Goal: Information Seeking & Learning: Learn about a topic

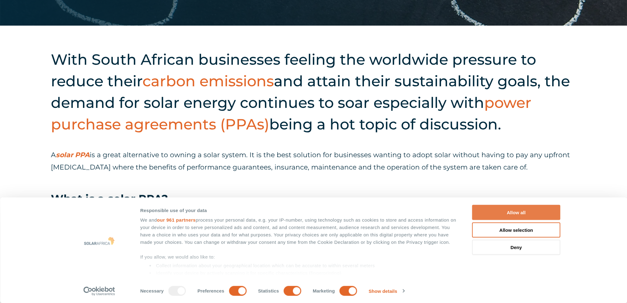
click at [498, 211] on button "Allow all" at bounding box center [516, 212] width 88 height 15
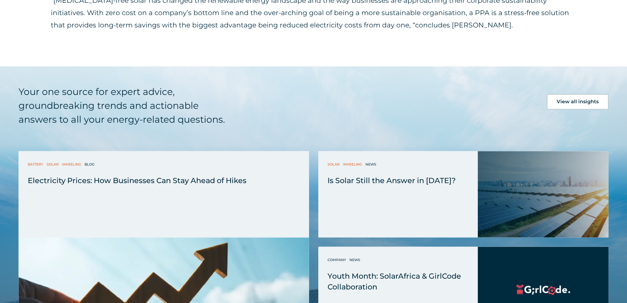
scroll to position [1048, 0]
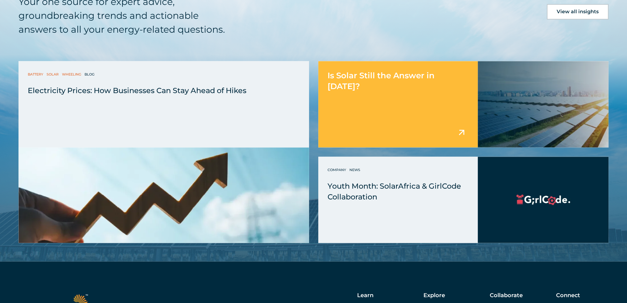
click at [393, 106] on div "Is Solar Still the Answer in 2025?" at bounding box center [398, 104] width 160 height 86
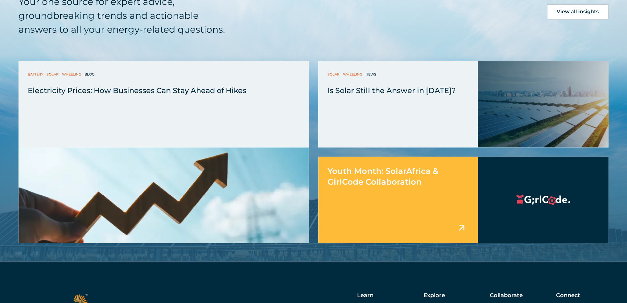
click at [378, 197] on div "Youth Month: SolarAfrica & GirlCode Collaboration" at bounding box center [398, 200] width 160 height 86
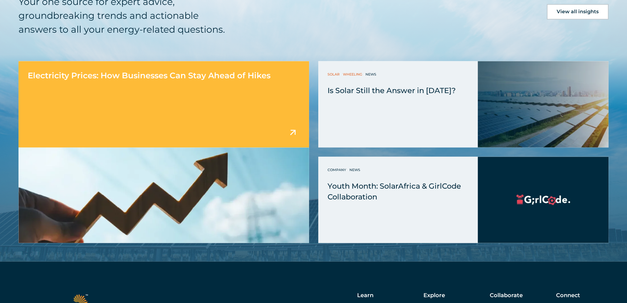
click at [159, 78] on span "Electricity Prices: How Businesses Can Stay Ahead of Hikes" at bounding box center [149, 76] width 243 height 10
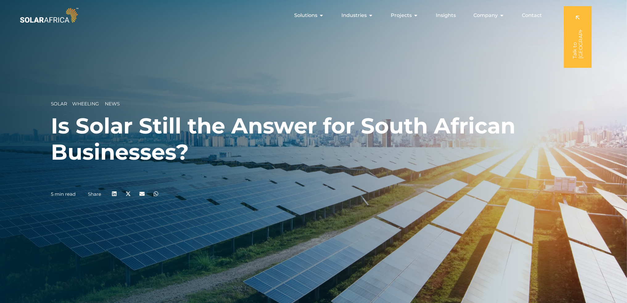
click at [50, 16] on img at bounding box center [48, 15] width 61 height 18
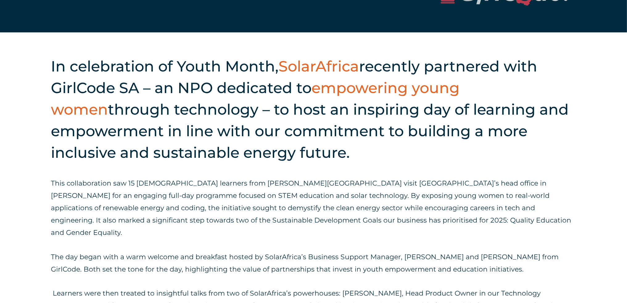
scroll to position [339, 0]
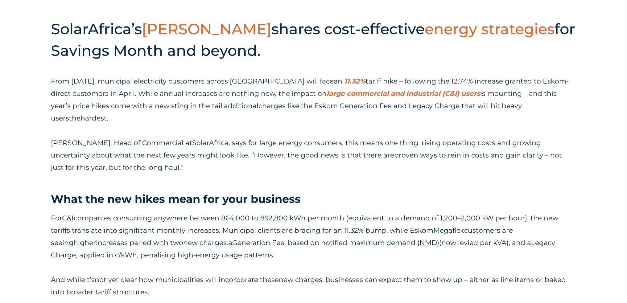
scroll to position [308, 0]
drag, startPoint x: 373, startPoint y: 95, endPoint x: 379, endPoint y: 98, distance: 7.0
click at [379, 98] on p "From 1 July, municipal electricity customers across South Africa will face an 1…" at bounding box center [313, 124] width 525 height 99
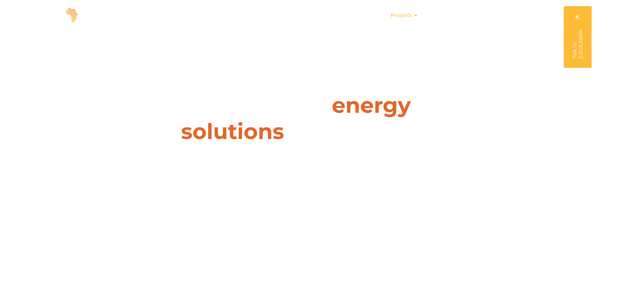
click at [407, 15] on span "Projects" at bounding box center [401, 15] width 21 height 7
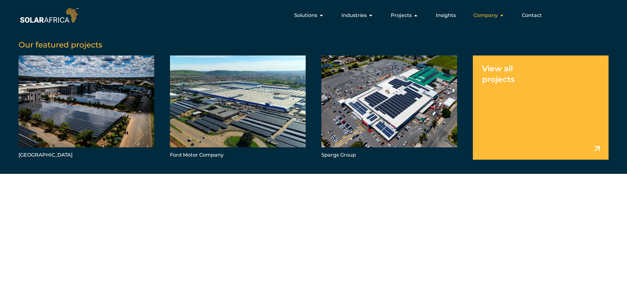
click at [487, 15] on span "Company" at bounding box center [485, 15] width 24 height 7
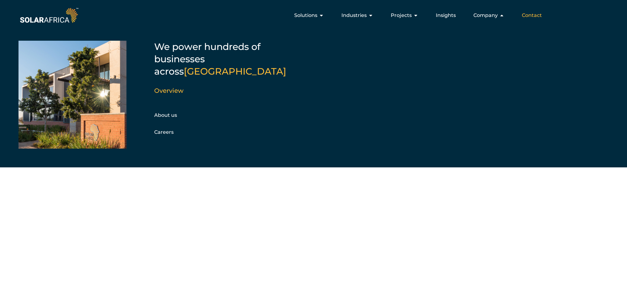
click at [541, 16] on span "Contact" at bounding box center [532, 15] width 20 height 7
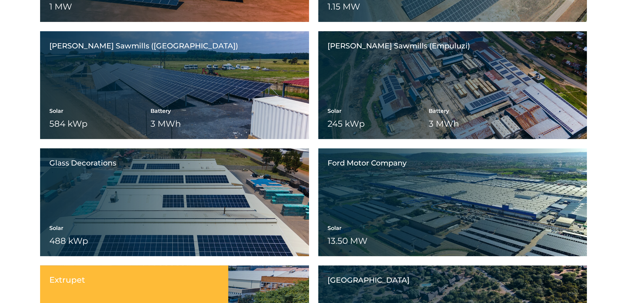
scroll to position [832, 0]
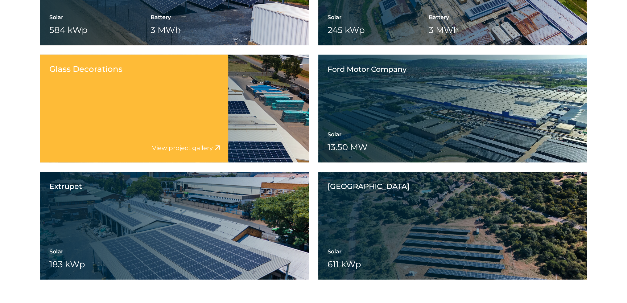
click at [243, 114] on div "Glass Decorations Solar 488 kWp Battery Wheeling" at bounding box center [174, 109] width 269 height 108
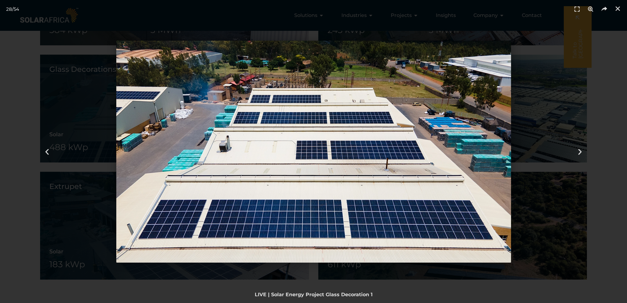
scroll to position [801, 0]
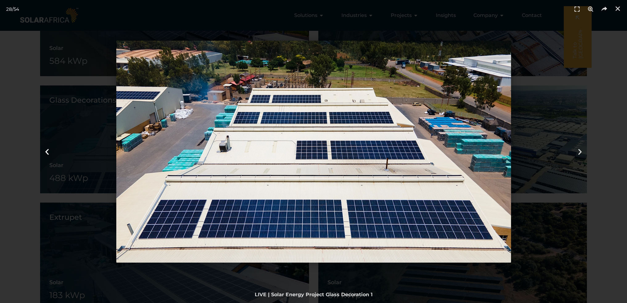
click at [16, 163] on div "Tap to select the previous period" at bounding box center [47, 151] width 94 height 303
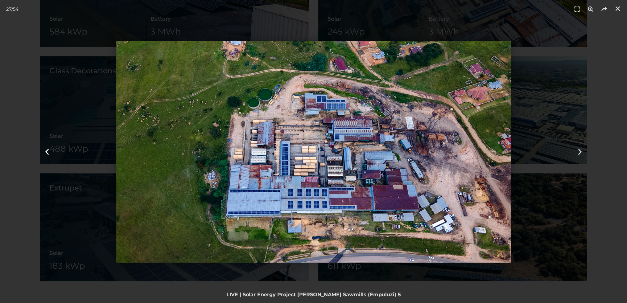
scroll to position [863, 0]
